Goal: Transaction & Acquisition: Purchase product/service

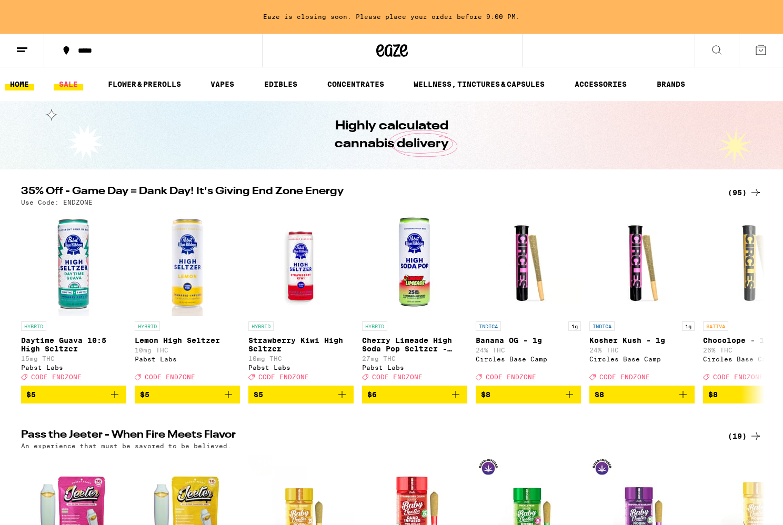
click at [69, 88] on link "SALE" at bounding box center [68, 84] width 29 height 13
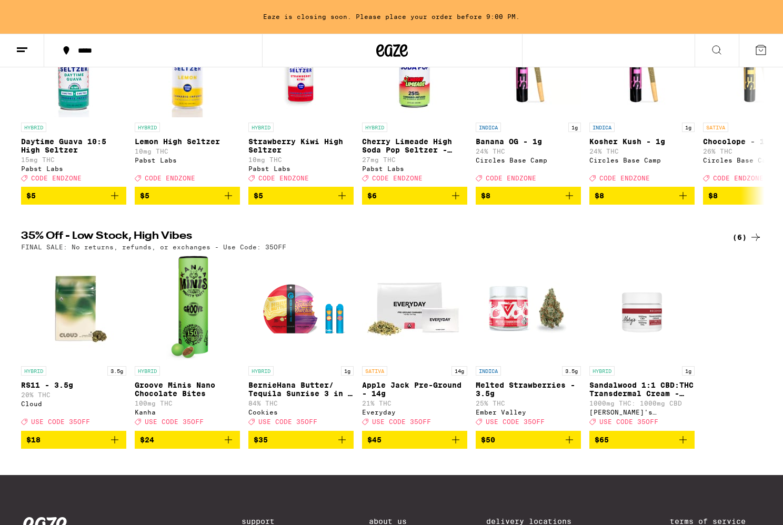
scroll to position [198, 0]
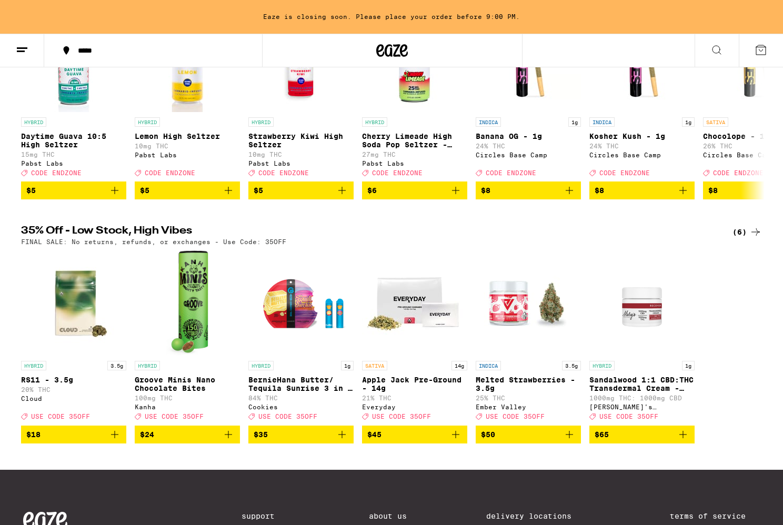
click at [408, 320] on img "Open page for Apple Jack Pre-Ground - 14g from Everyday" at bounding box center [414, 302] width 105 height 105
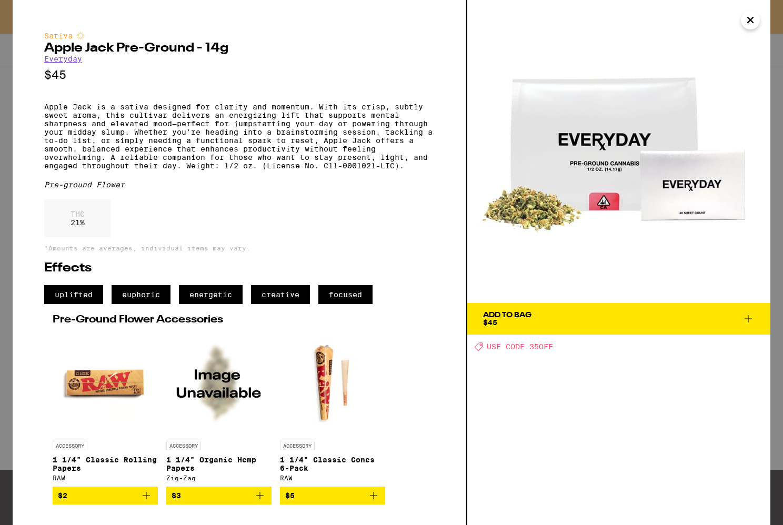
click at [531, 321] on div "Add To Bag $45" at bounding box center [507, 318] width 48 height 15
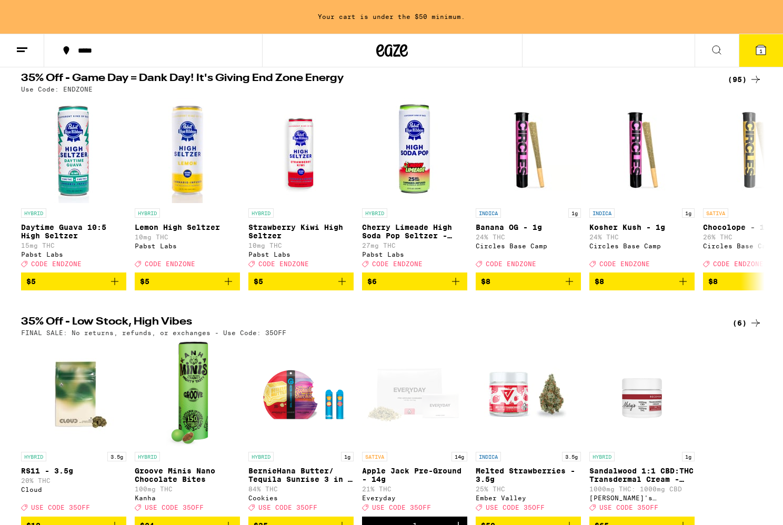
scroll to position [61, 0]
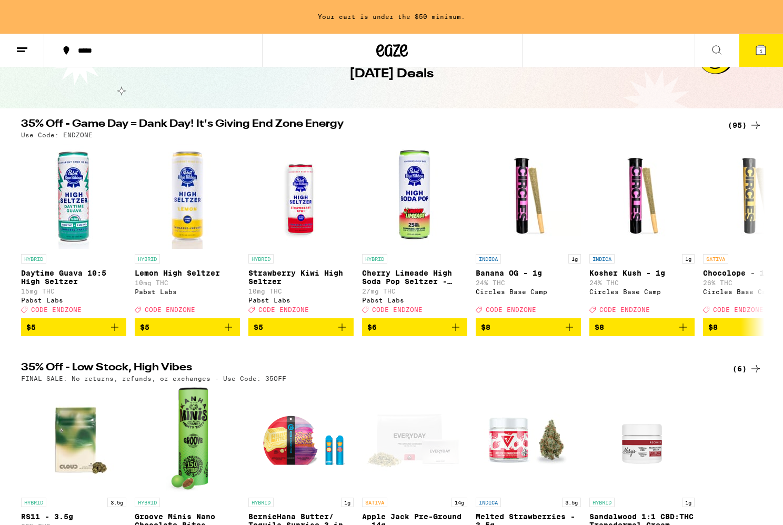
click at [741, 125] on div "(95)" at bounding box center [744, 125] width 34 height 13
click at [756, 126] on icon at bounding box center [755, 125] width 13 height 13
click at [736, 127] on div "(95)" at bounding box center [744, 125] width 34 height 13
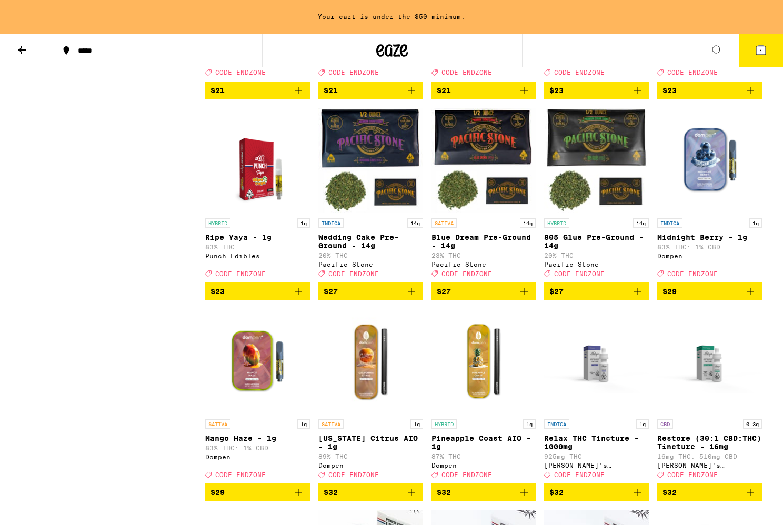
scroll to position [1965, 0]
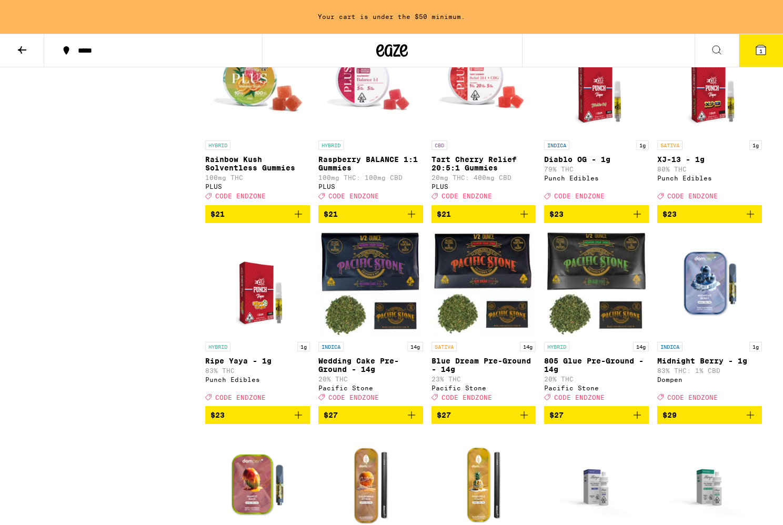
click at [484, 421] on span "$27" at bounding box center [484, 415] width 94 height 13
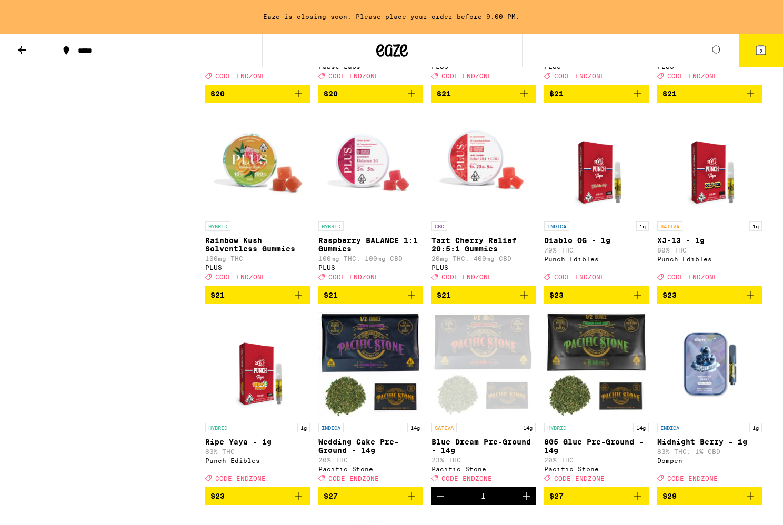
scroll to position [1879, 0]
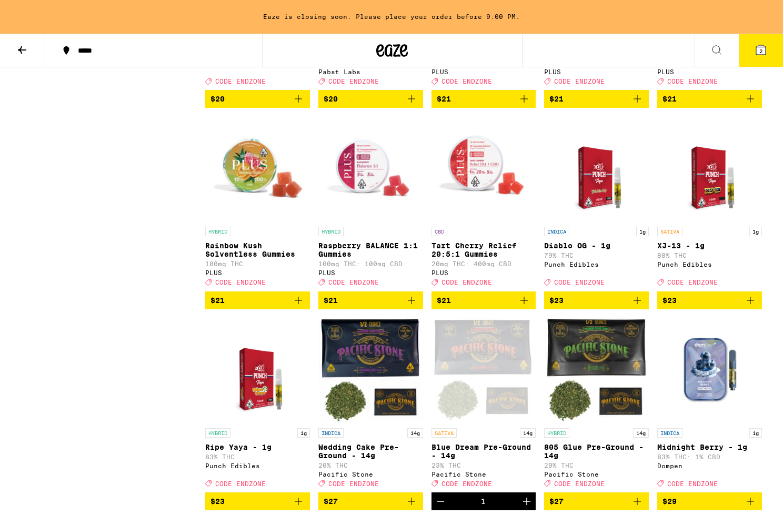
click at [475, 307] on span "$21" at bounding box center [484, 300] width 94 height 13
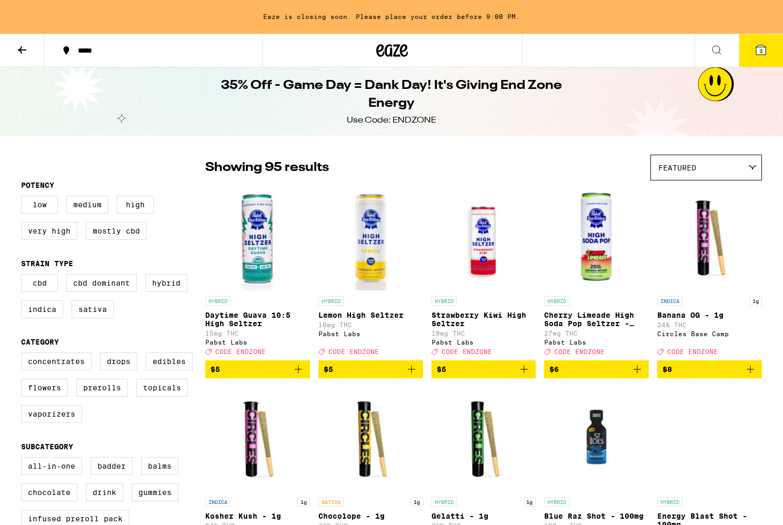
scroll to position [0, 0]
click at [764, 50] on icon at bounding box center [760, 49] width 9 height 9
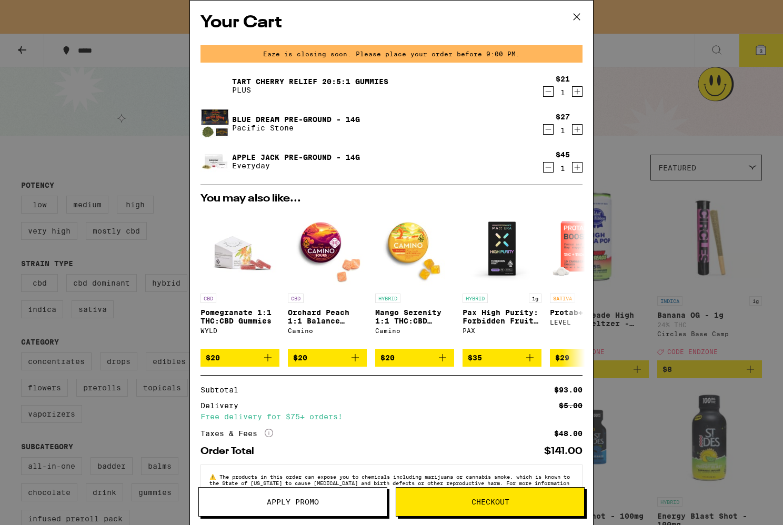
click at [579, 13] on icon at bounding box center [577, 17] width 16 height 16
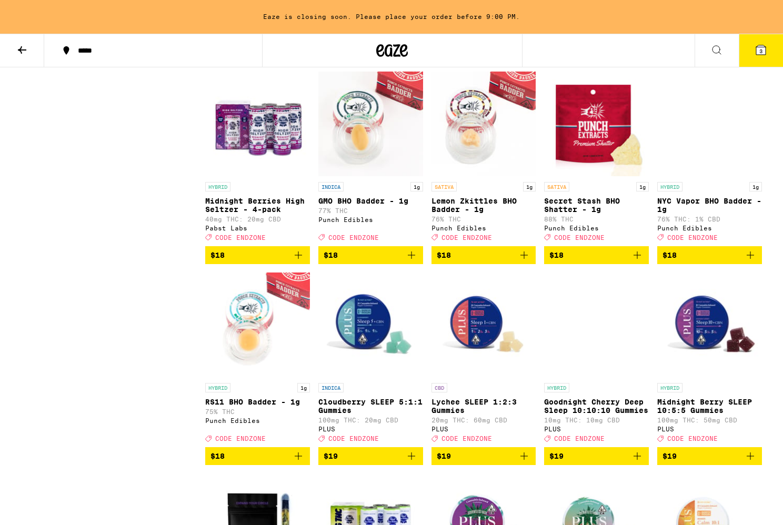
scroll to position [1283, 0]
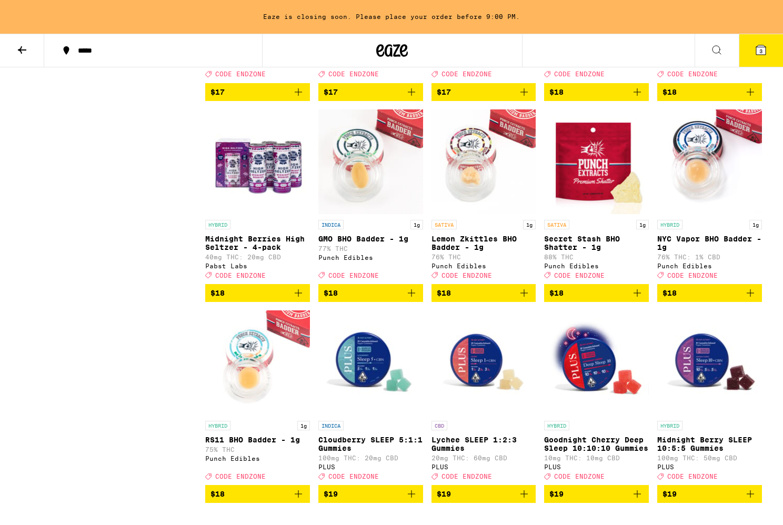
click at [762, 51] on span "3" at bounding box center [760, 51] width 3 height 6
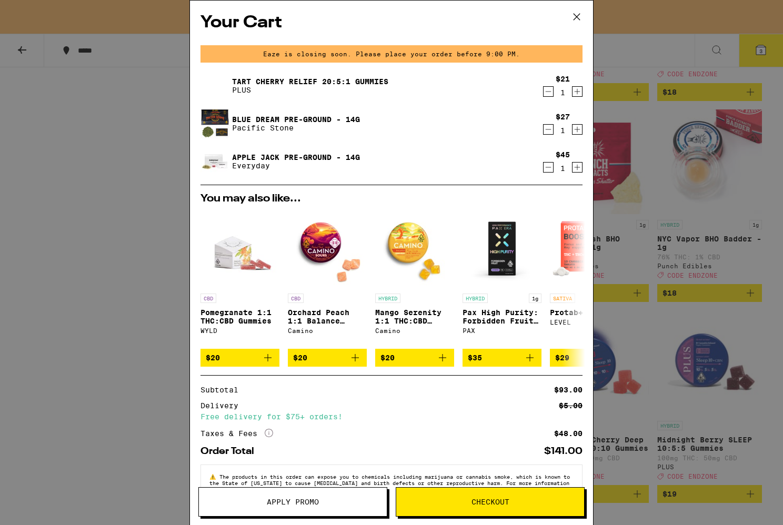
click at [578, 15] on icon at bounding box center [576, 17] width 6 height 6
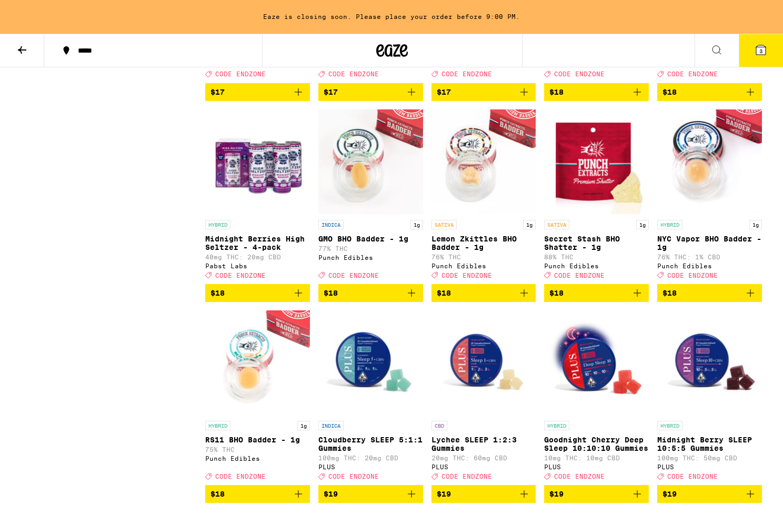
click at [756, 46] on icon at bounding box center [760, 49] width 9 height 9
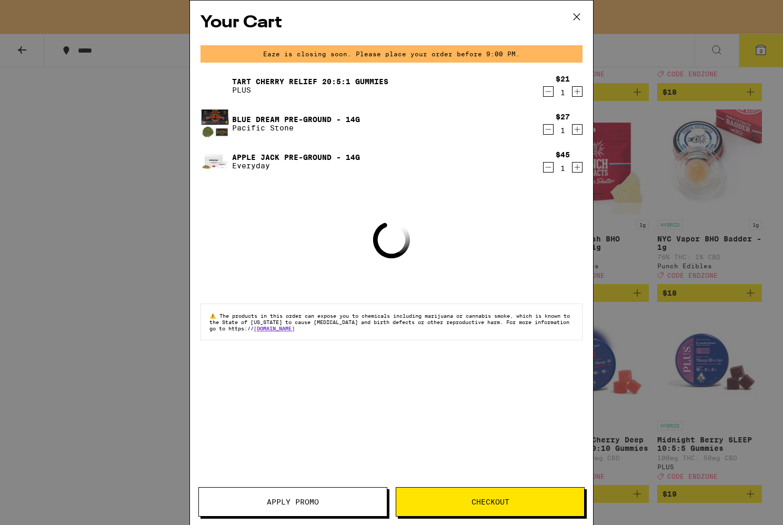
click at [259, 500] on span "Apply Promo" at bounding box center [293, 501] width 188 height 7
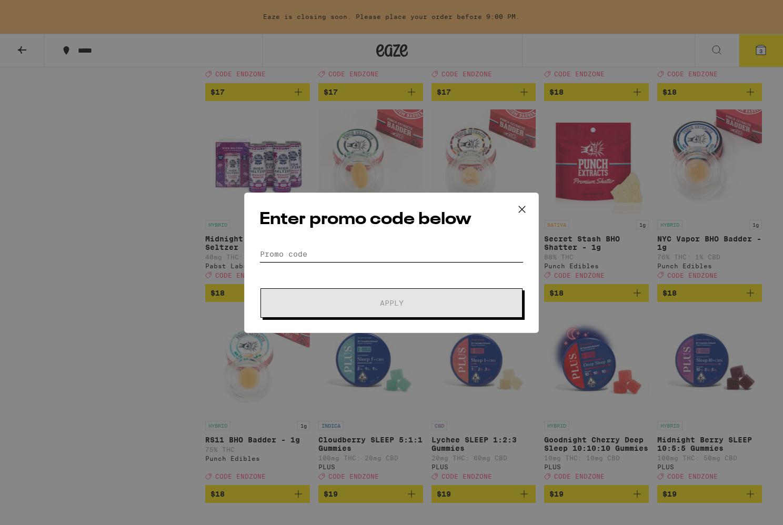
click at [323, 257] on input "Promo Code" at bounding box center [391, 254] width 264 height 16
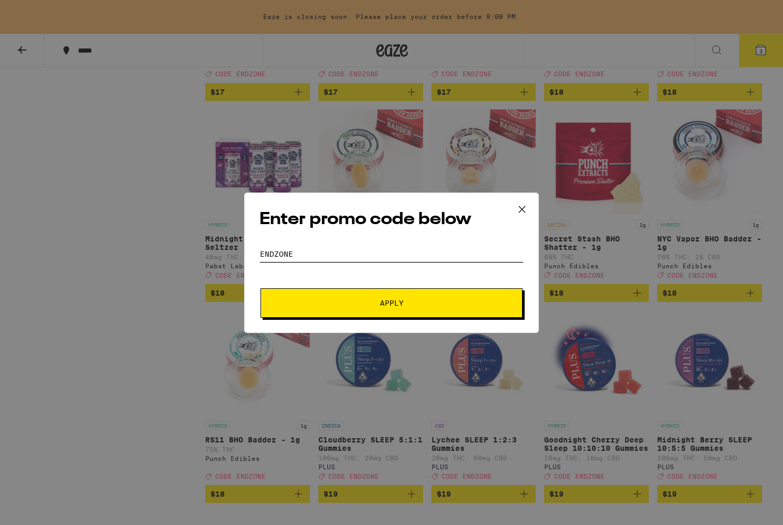
type input "endzone"
click at [375, 312] on button "Apply" at bounding box center [391, 302] width 262 height 29
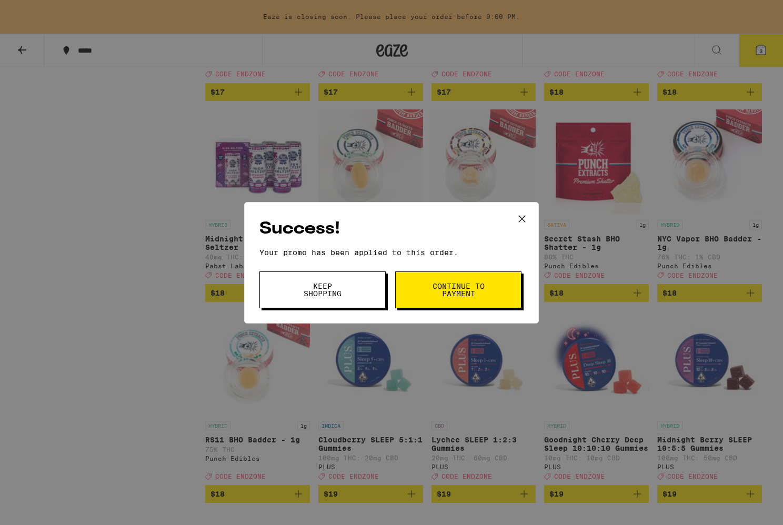
click at [446, 291] on span "Continue to payment" at bounding box center [458, 289] width 54 height 15
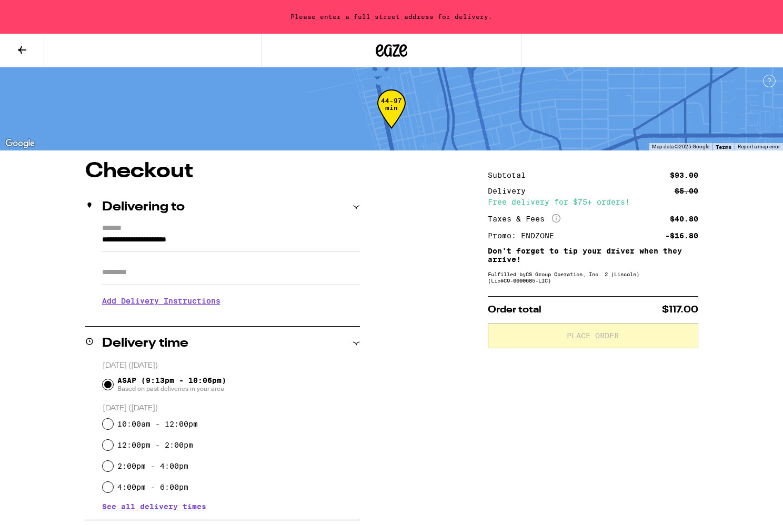
click at [25, 45] on icon at bounding box center [22, 50] width 13 height 13
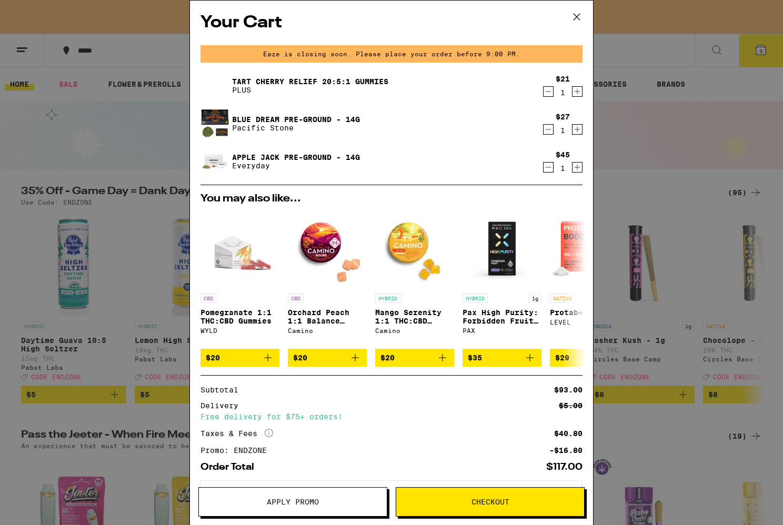
click at [549, 168] on icon "Decrement" at bounding box center [547, 167] width 9 height 13
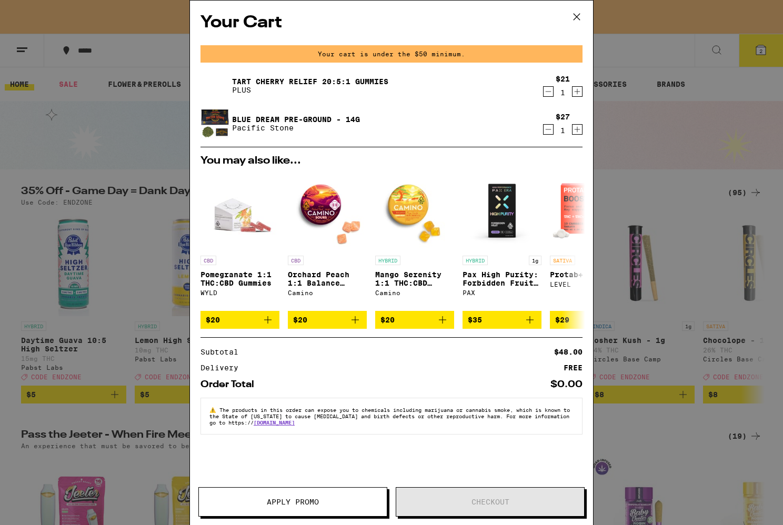
click at [578, 133] on icon "Increment" at bounding box center [576, 129] width 9 height 13
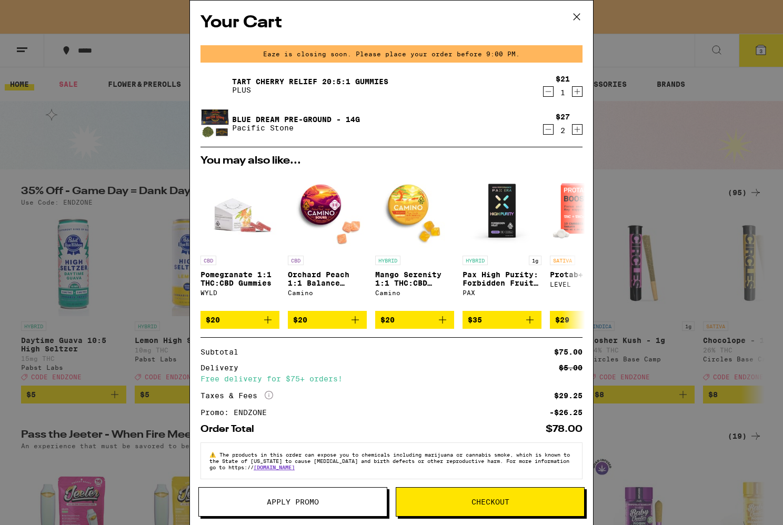
click at [463, 500] on span "Checkout" at bounding box center [490, 501] width 188 height 7
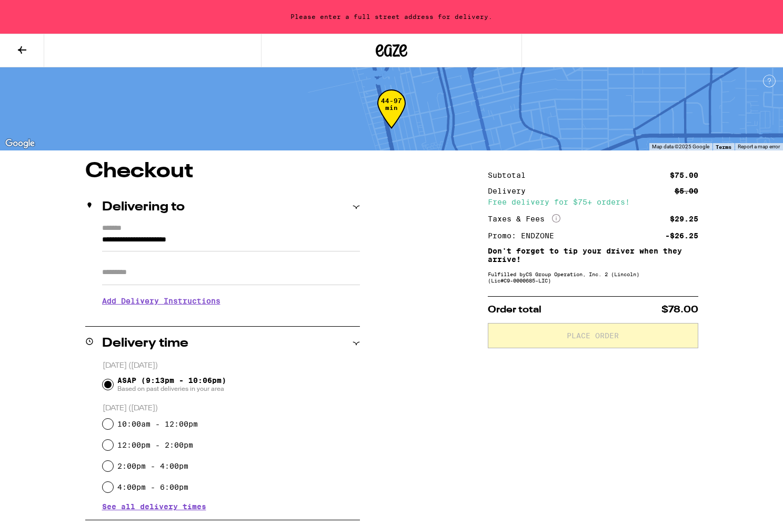
click at [180, 234] on input "**********" at bounding box center [231, 243] width 258 height 18
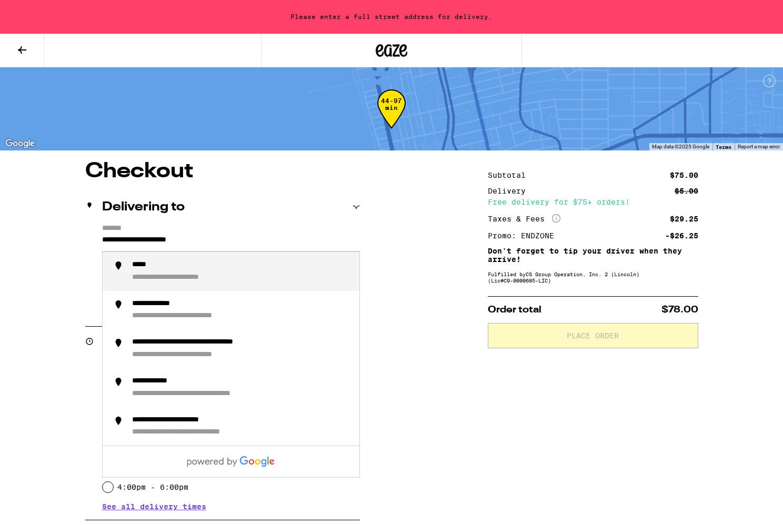
click at [183, 235] on input "**********" at bounding box center [231, 243] width 258 height 18
type input "*********"
click at [167, 270] on div "**********" at bounding box center [170, 264] width 76 height 9
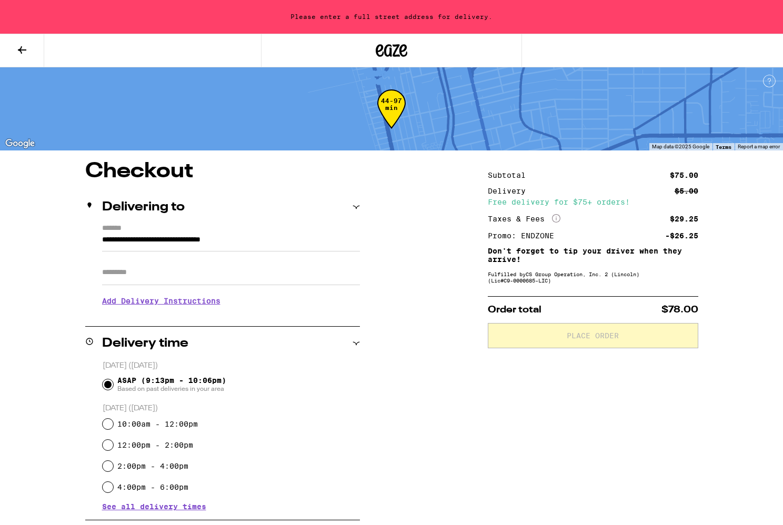
type input "**********"
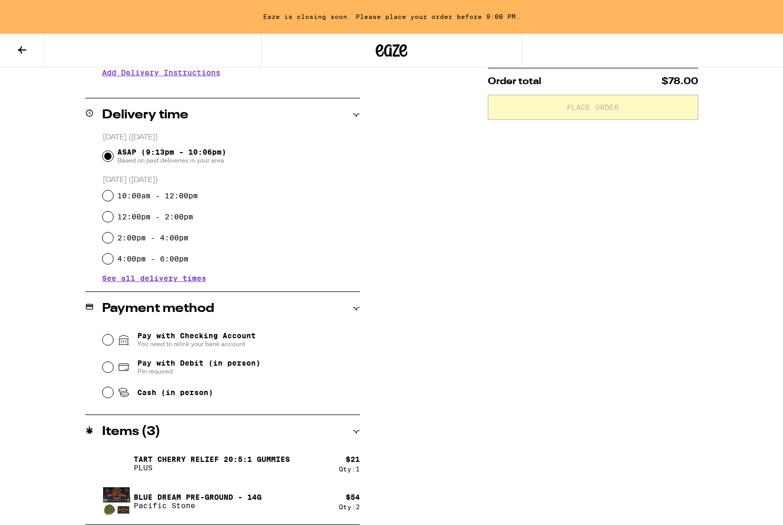
scroll to position [228, 0]
click at [104, 337] on input "Pay with Checking Account You need to relink your bank account" at bounding box center [108, 339] width 11 height 11
click at [106, 366] on input "Pay with Debit (in person) Pin required" at bounding box center [108, 367] width 11 height 11
radio input "true"
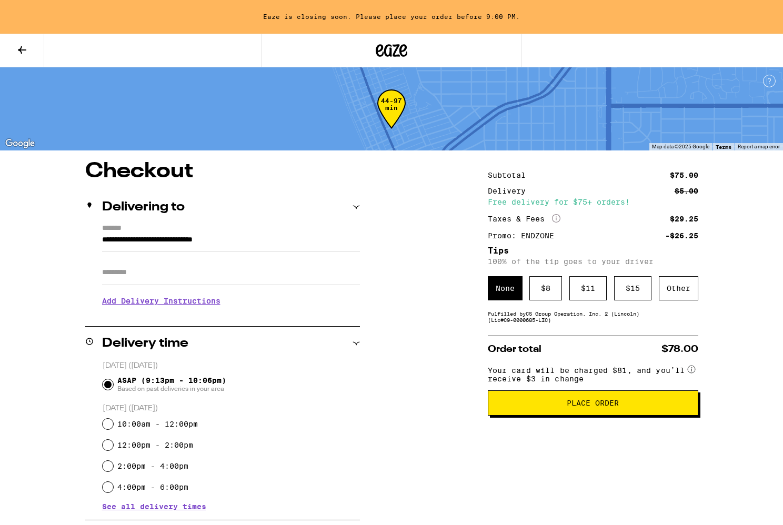
scroll to position [0, 0]
click at [567, 407] on span "Place Order" at bounding box center [592, 402] width 52 height 7
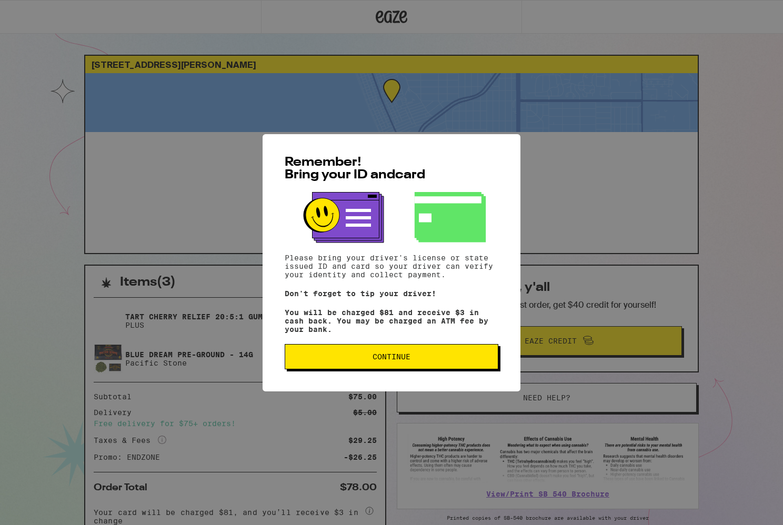
click at [395, 355] on span "Continue" at bounding box center [391, 356] width 38 height 7
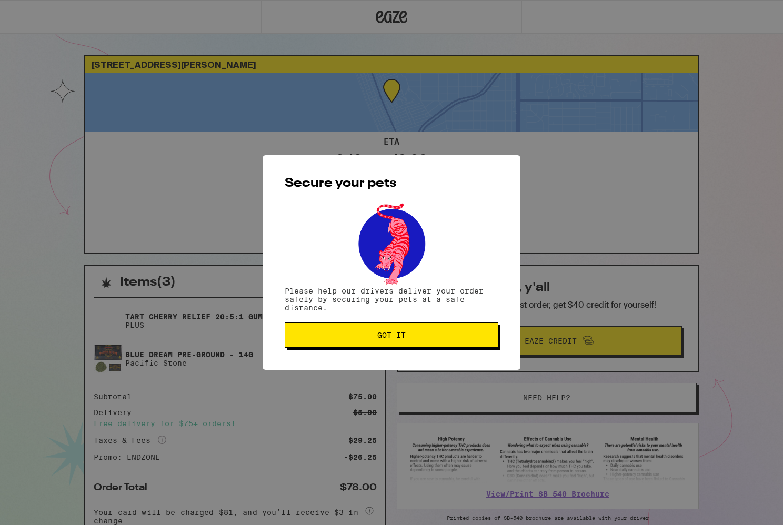
click at [402, 334] on span "Got it" at bounding box center [391, 334] width 28 height 7
